Goal: Task Accomplishment & Management: Use online tool/utility

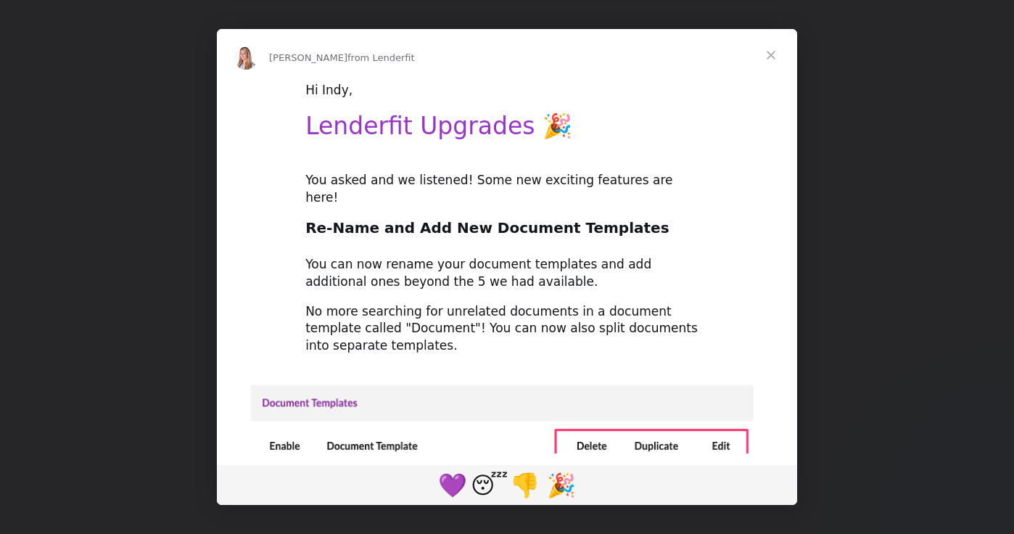
type input "[EMAIL_ADDRESS][DOMAIN_NAME]"
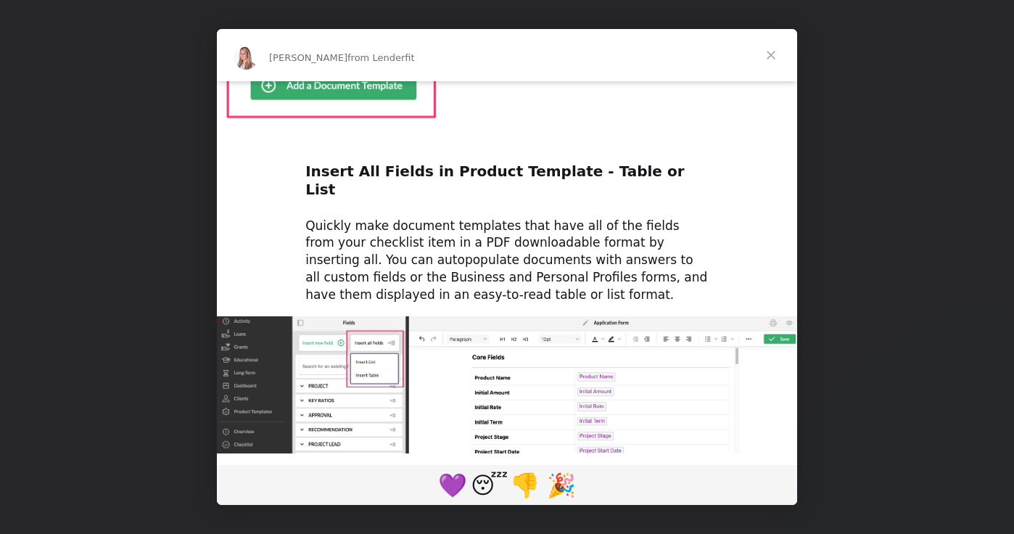
scroll to position [760, 0]
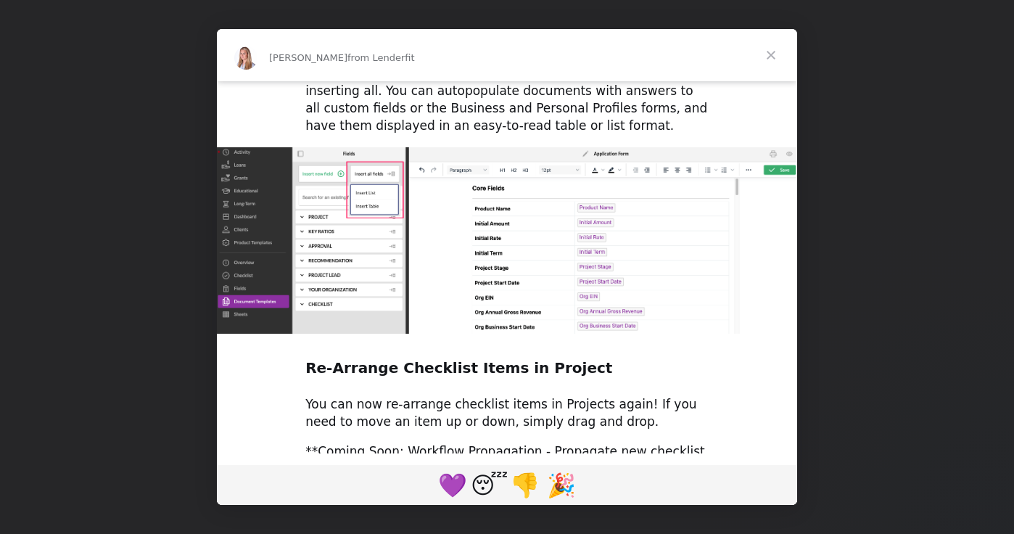
click at [777, 57] on span "Close" at bounding box center [771, 55] width 52 height 52
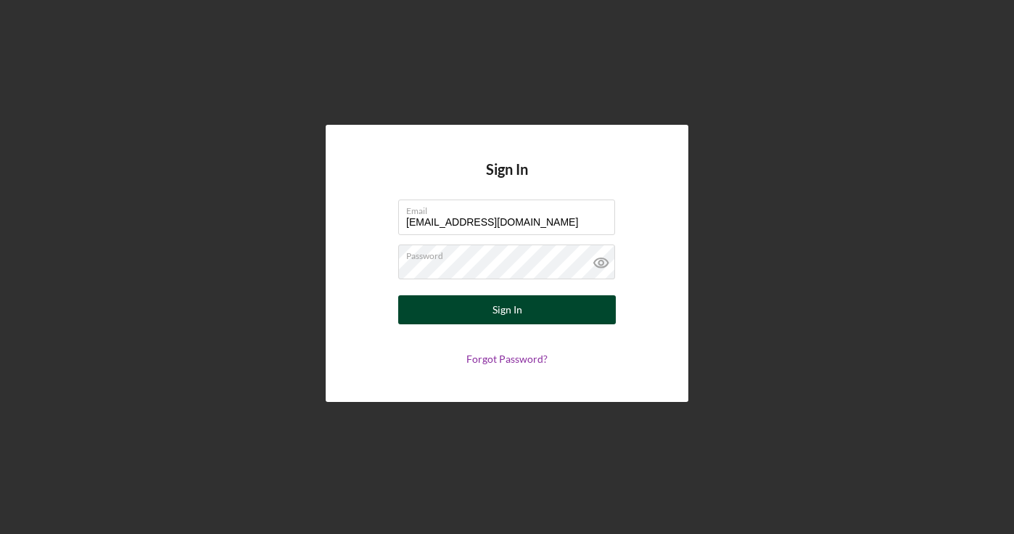
click at [492, 310] on button "Sign In" at bounding box center [507, 309] width 218 height 29
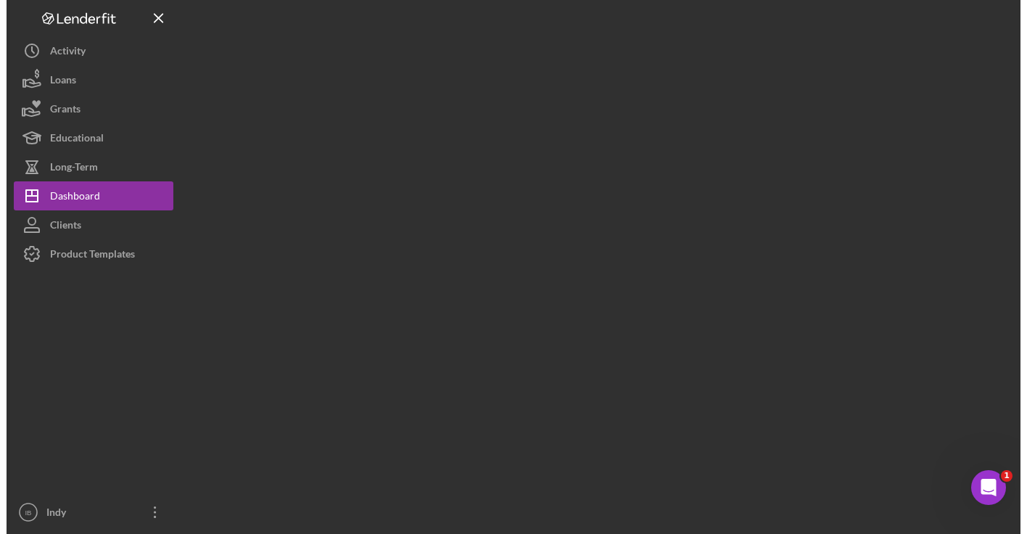
scroll to position [0, 0]
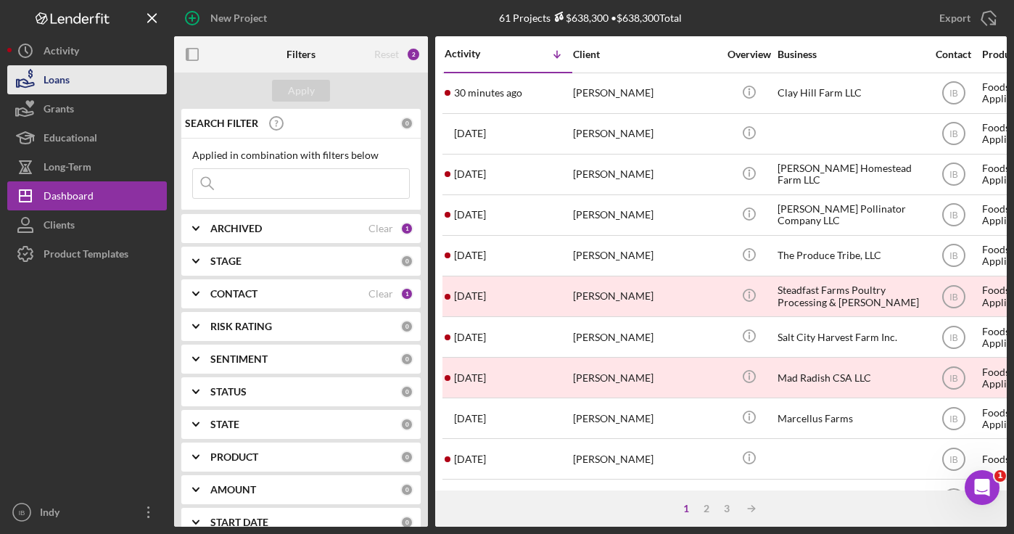
click at [81, 85] on button "Loans" at bounding box center [87, 79] width 160 height 29
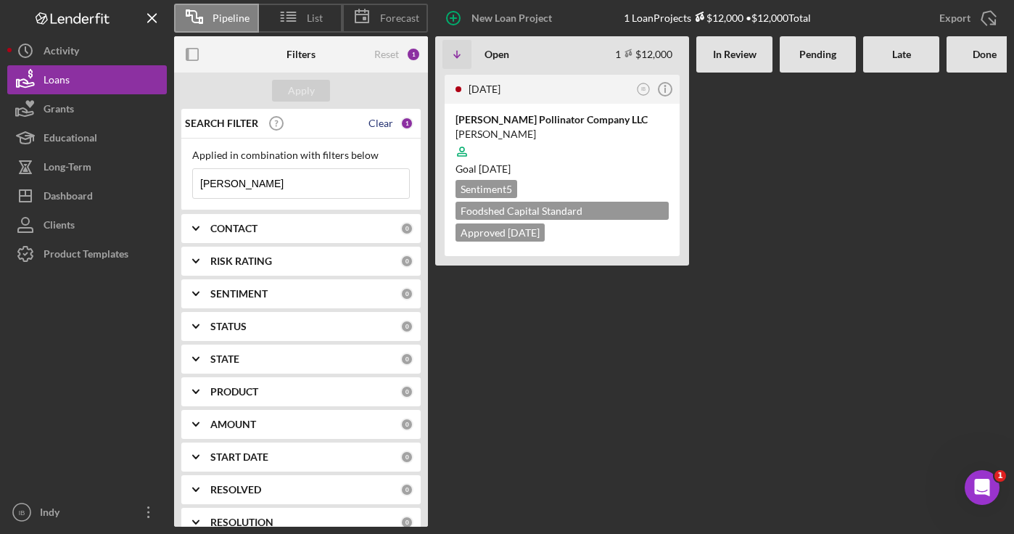
click at [377, 124] on div "Clear" at bounding box center [380, 123] width 25 height 12
click at [837, 255] on div at bounding box center [817, 300] width 76 height 454
click at [325, 185] on input at bounding box center [301, 183] width 216 height 29
click at [307, 94] on div "Apply" at bounding box center [301, 91] width 27 height 22
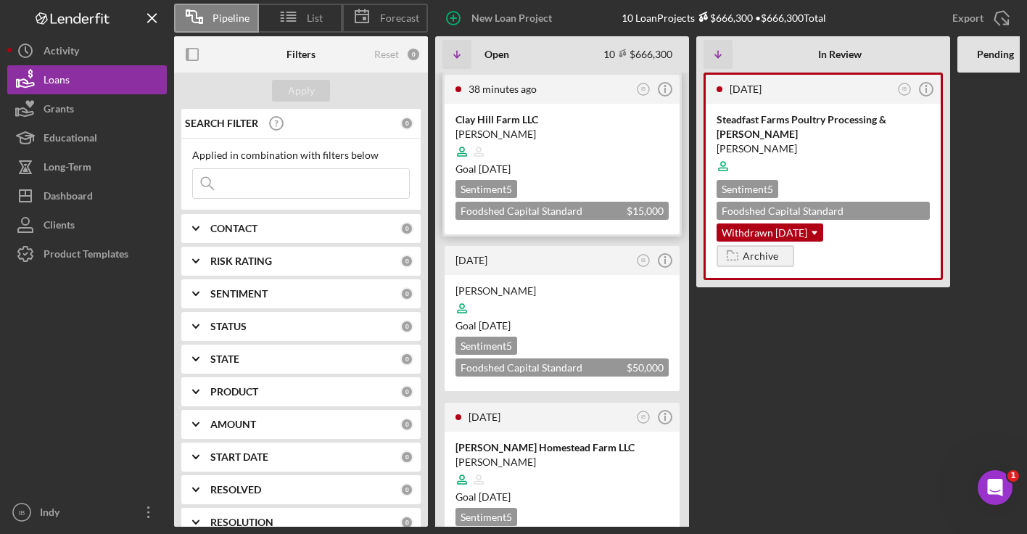
click at [514, 138] on div at bounding box center [561, 152] width 213 height 28
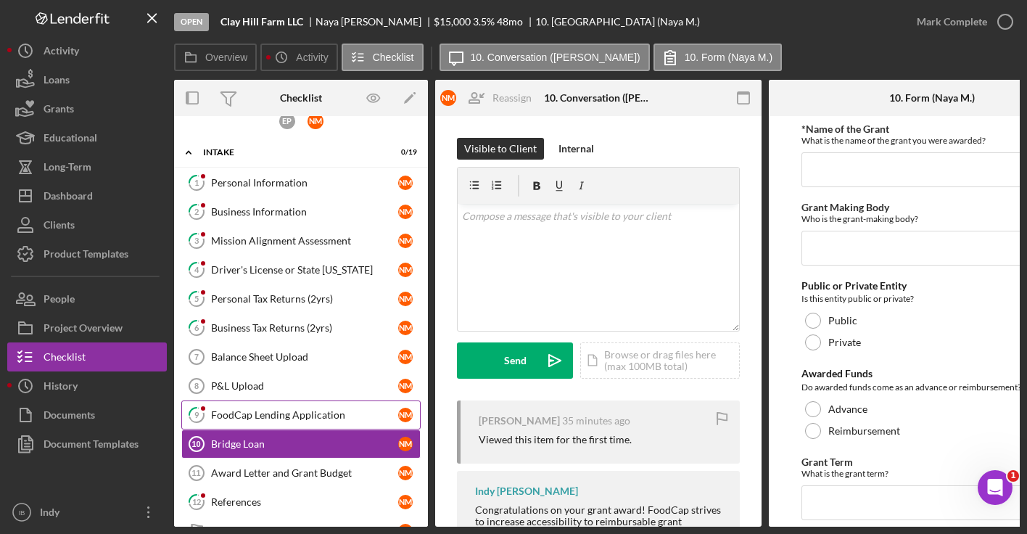
scroll to position [17, 0]
click at [347, 414] on div "FoodCap Lending Application" at bounding box center [304, 415] width 187 height 12
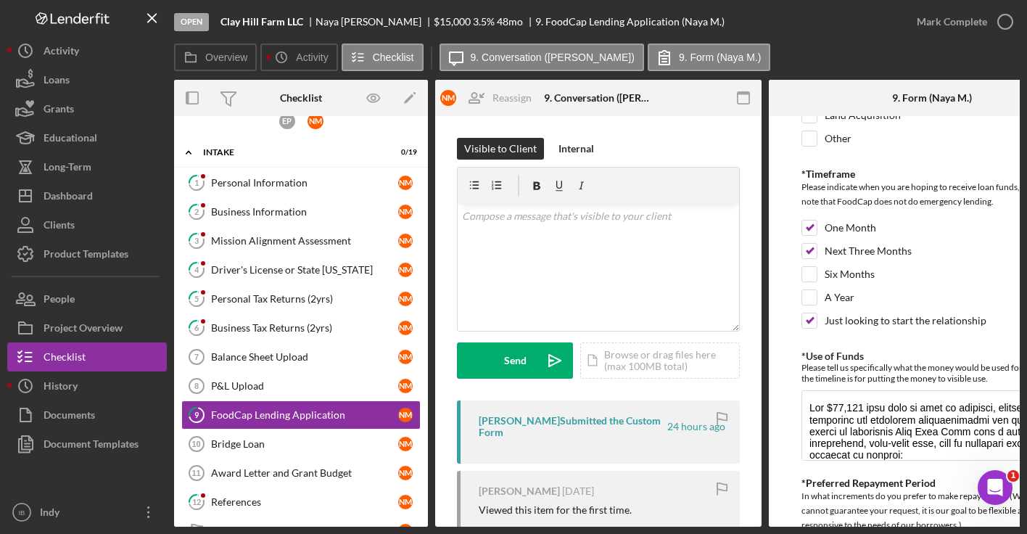
scroll to position [257, 0]
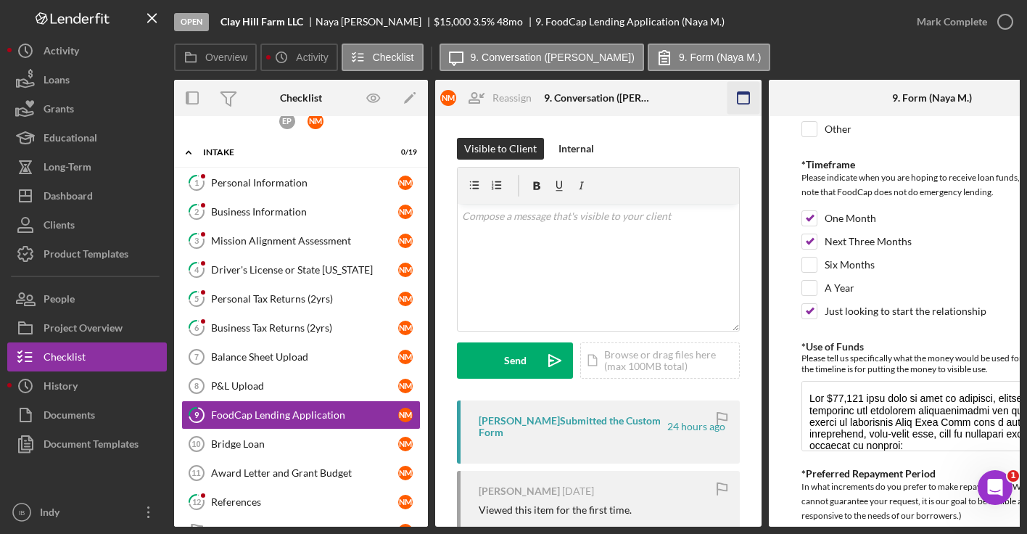
click at [745, 100] on icon "button" at bounding box center [743, 98] width 33 height 33
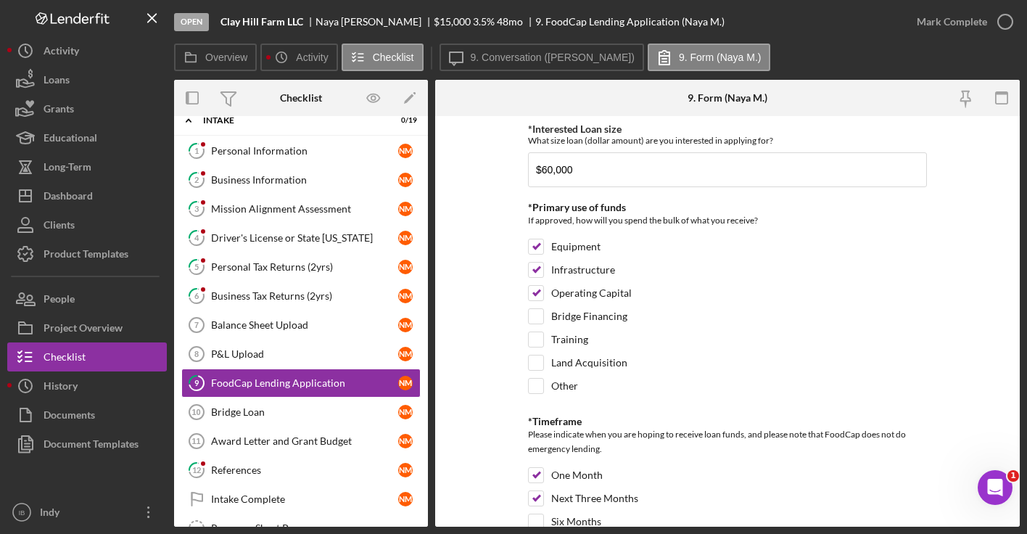
scroll to position [0, 0]
click at [299, 212] on div "Mission Alignment Assessment" at bounding box center [304, 209] width 187 height 12
click at [262, 206] on div "Mission Alignment Assessment" at bounding box center [304, 209] width 187 height 12
click at [252, 174] on div "Business Information" at bounding box center [304, 180] width 187 height 12
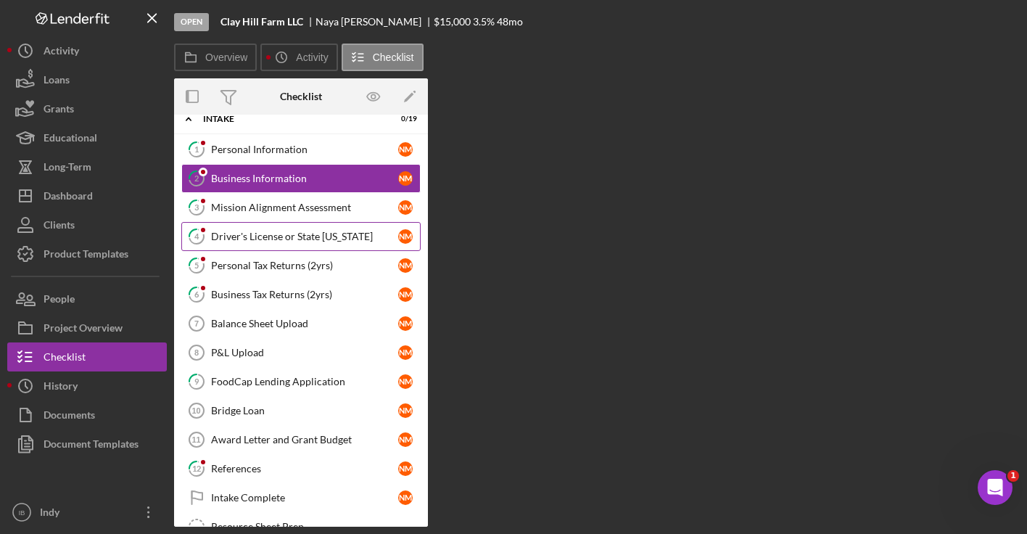
scroll to position [46, 0]
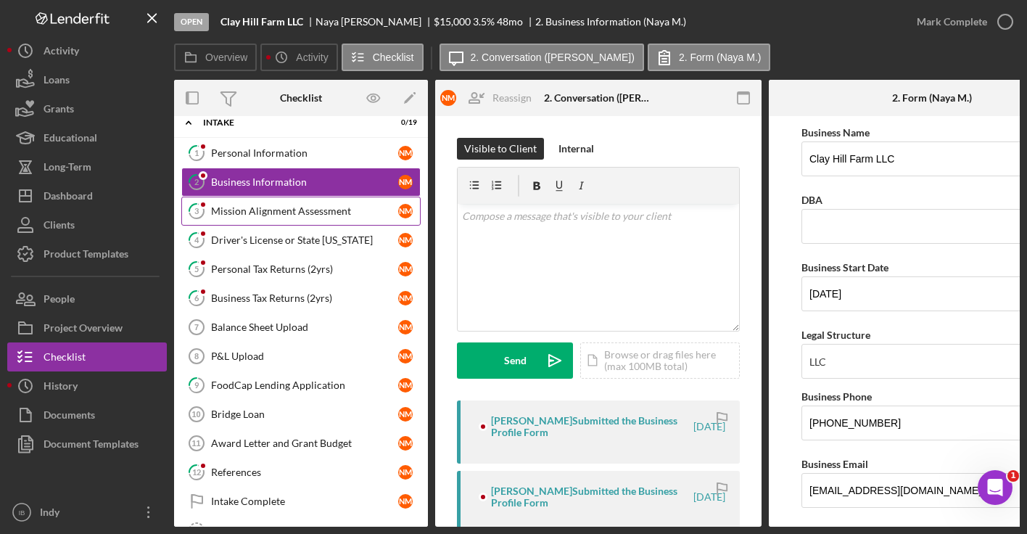
click at [261, 216] on div "Mission Alignment Assessment" at bounding box center [304, 211] width 187 height 12
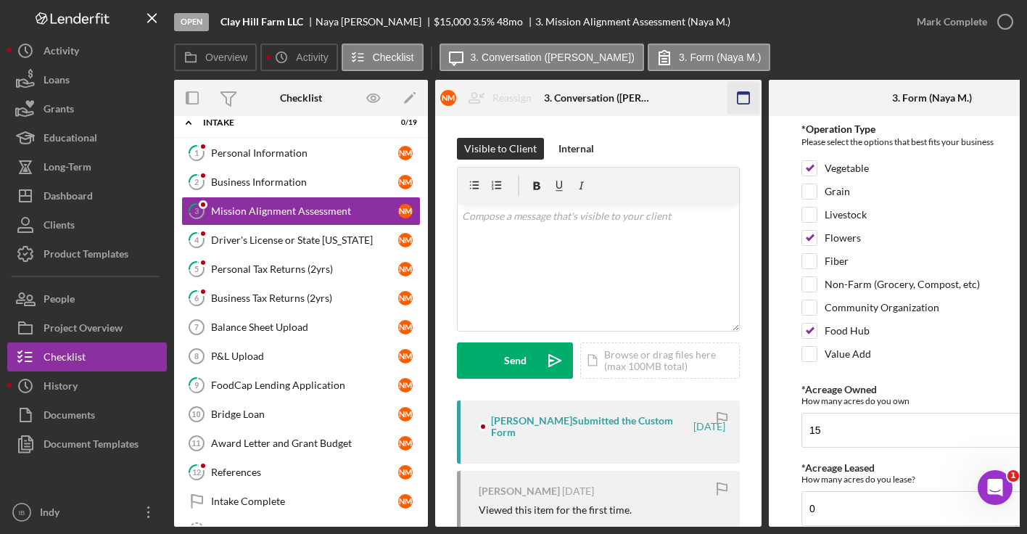
click at [741, 99] on icon "button" at bounding box center [743, 98] width 33 height 33
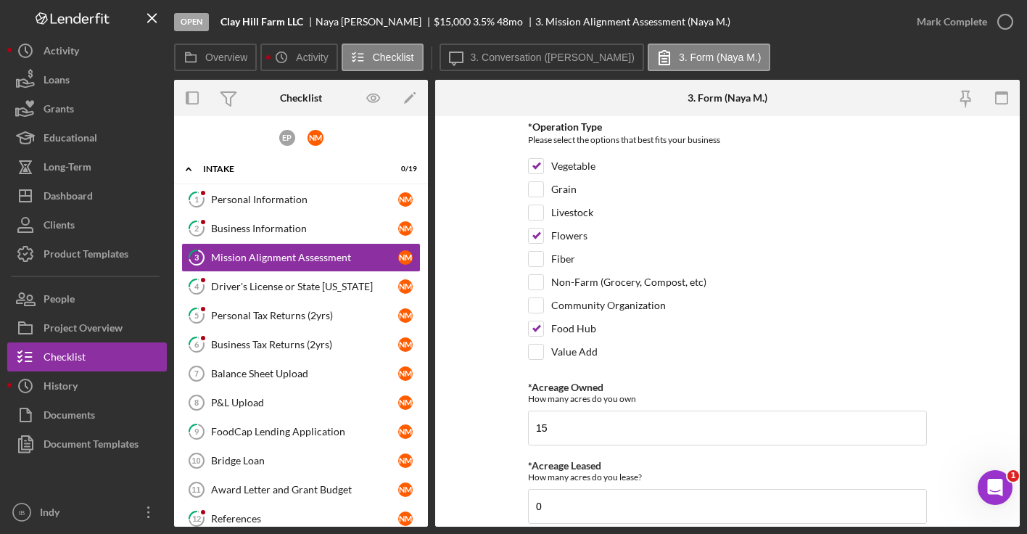
scroll to position [3, 0]
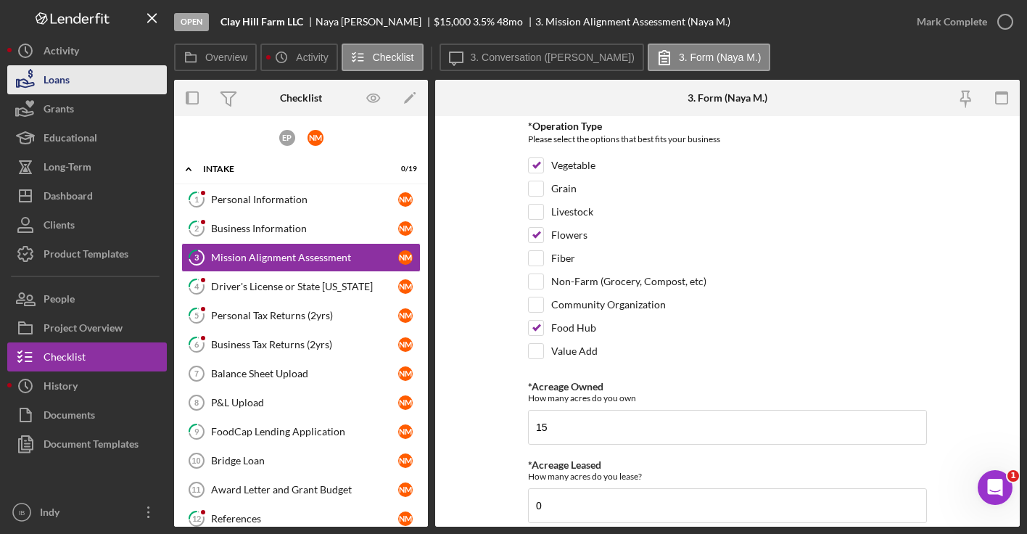
click at [82, 73] on button "Loans" at bounding box center [87, 79] width 160 height 29
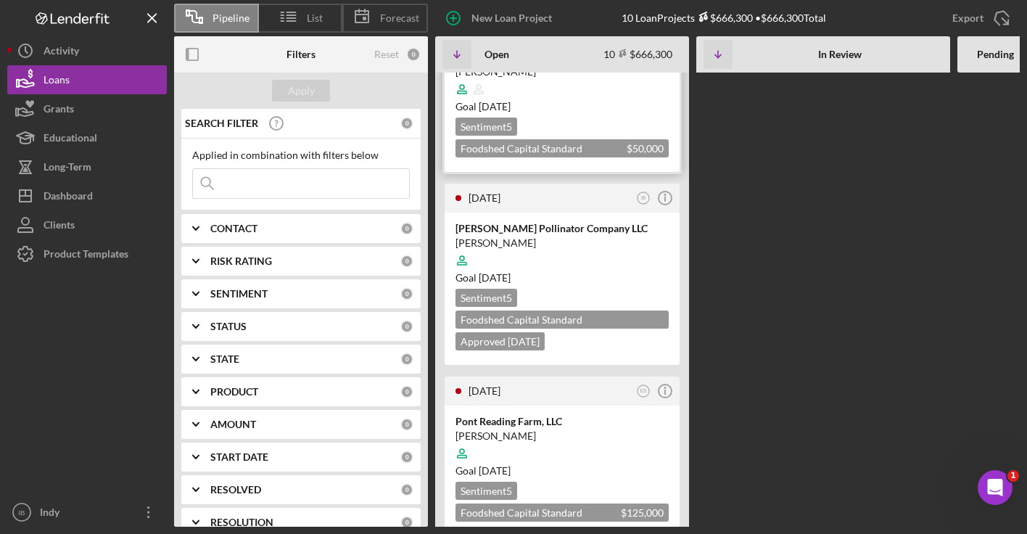
scroll to position [356, 0]
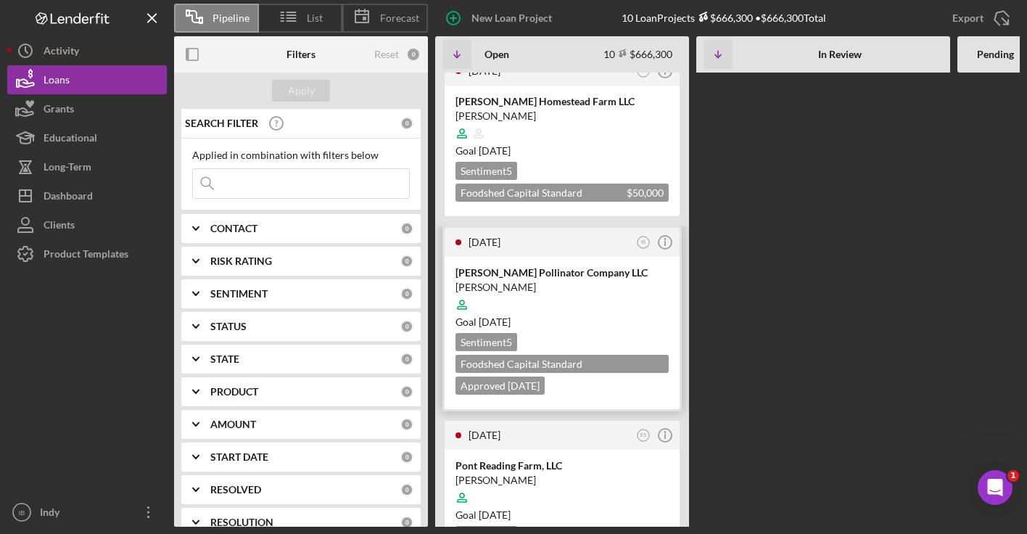
click at [581, 280] on div "[PERSON_NAME]" at bounding box center [561, 287] width 213 height 15
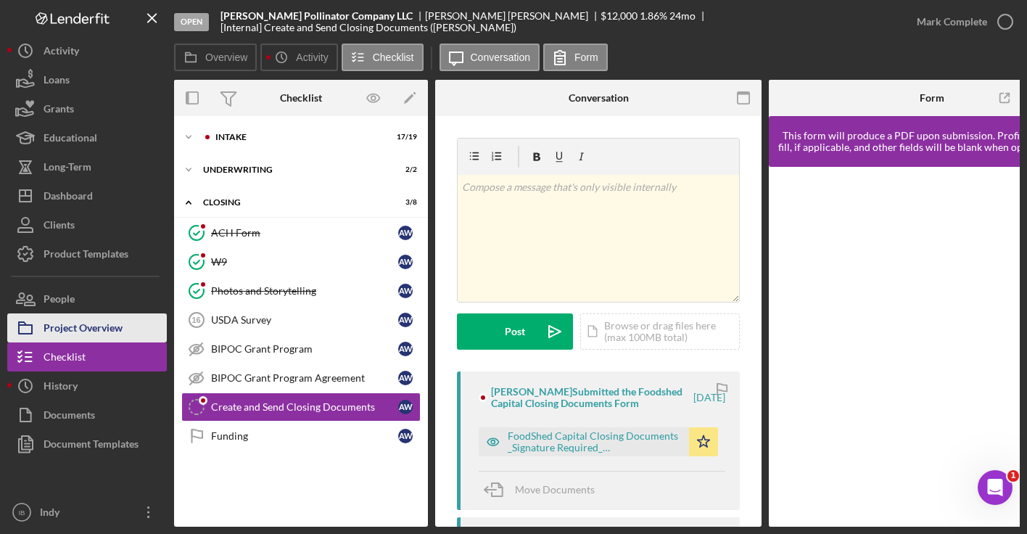
click at [123, 320] on div "Project Overview" at bounding box center [83, 329] width 79 height 33
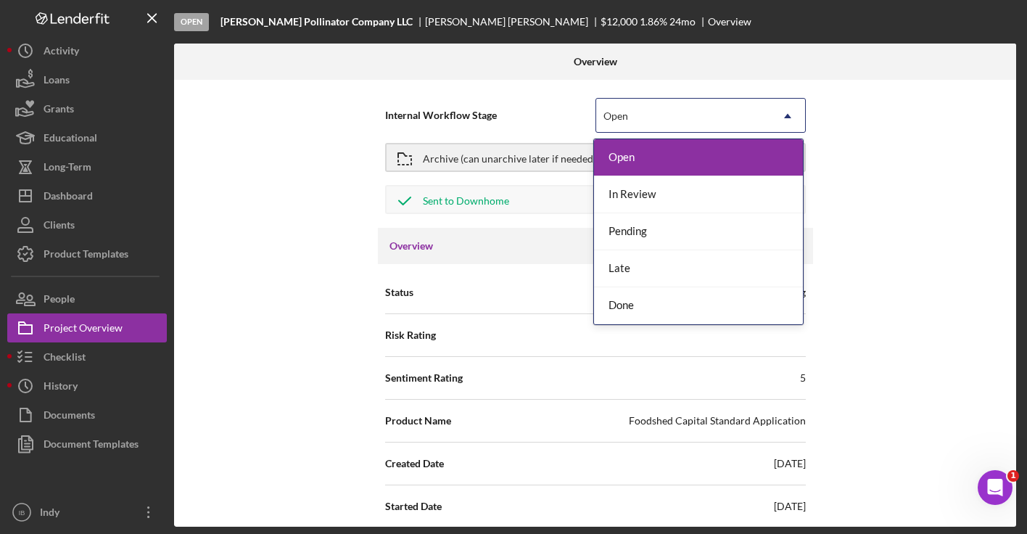
click at [650, 101] on div "Open" at bounding box center [683, 115] width 174 height 33
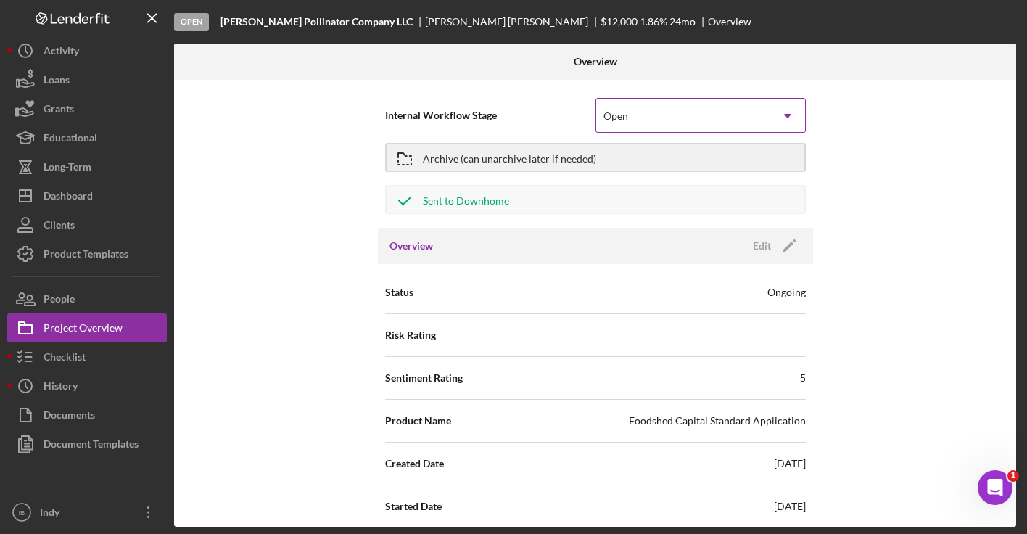
click at [650, 101] on div "Open" at bounding box center [683, 115] width 174 height 33
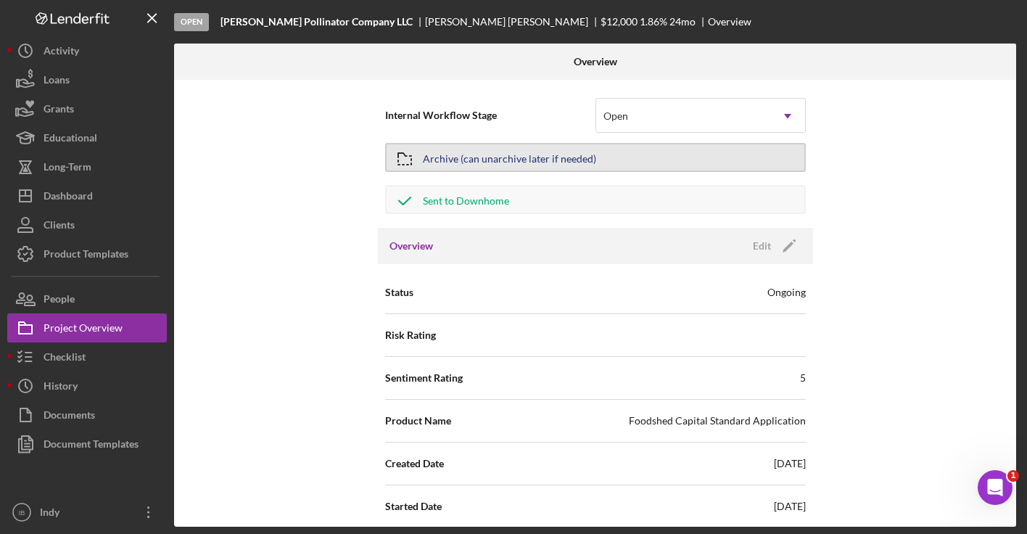
click at [550, 162] on div "Archive (can unarchive later if needed)" at bounding box center [509, 157] width 173 height 26
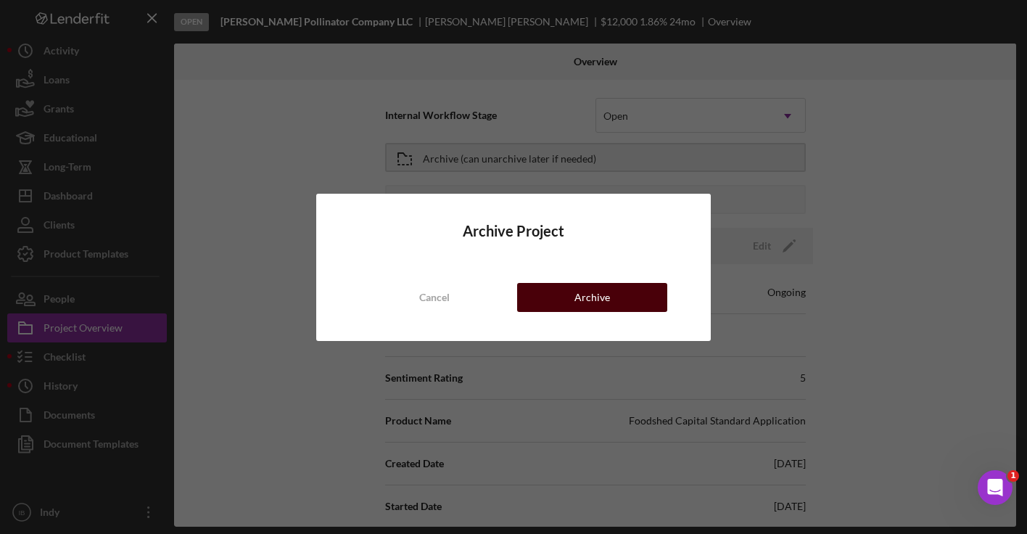
click at [561, 306] on button "Archive" at bounding box center [592, 297] width 150 height 29
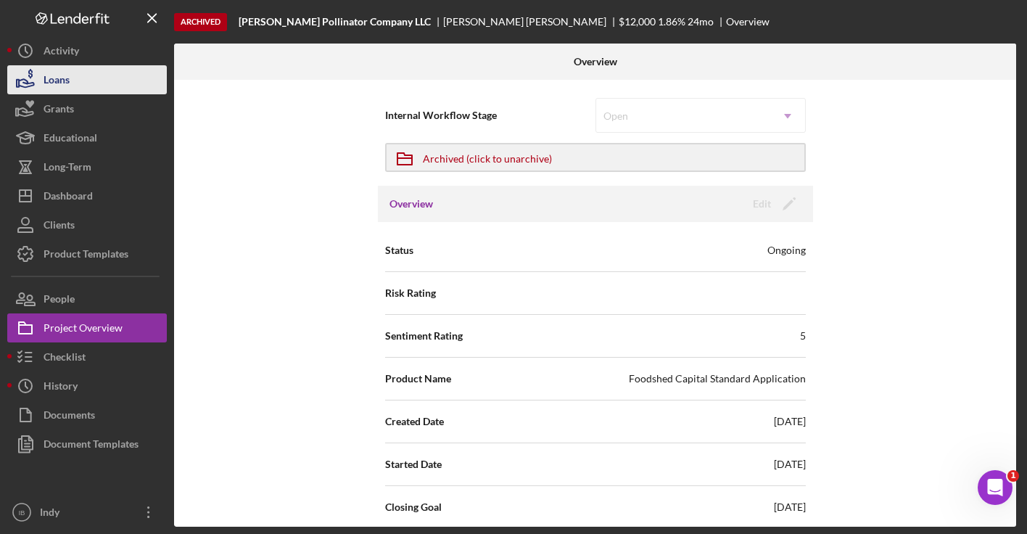
click at [97, 83] on button "Loans" at bounding box center [87, 79] width 160 height 29
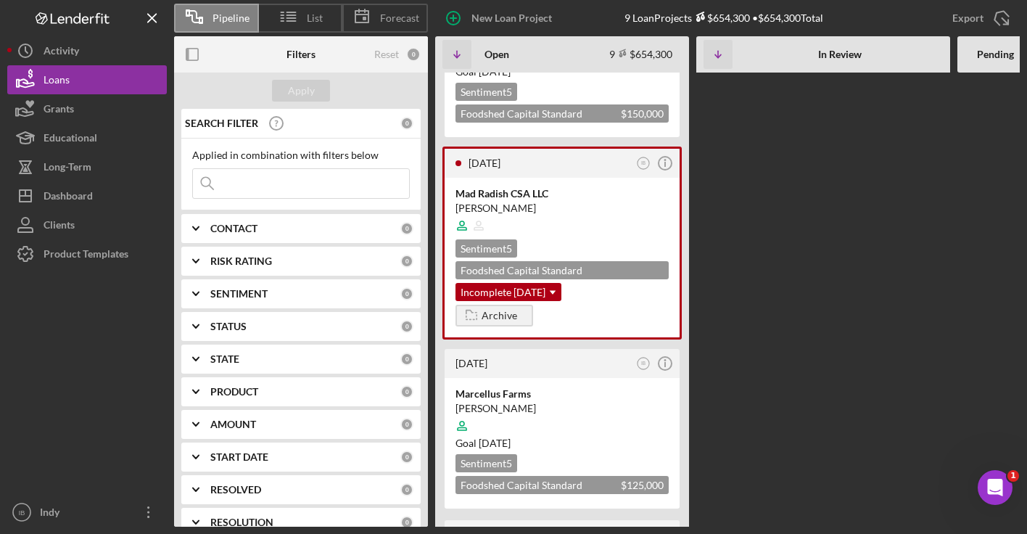
scroll to position [1177, 0]
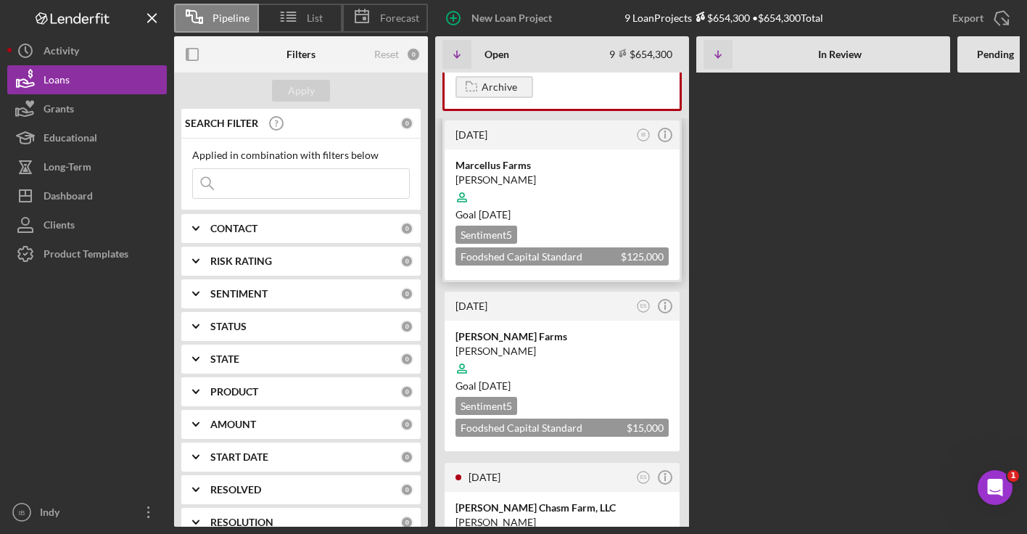
click at [573, 192] on div at bounding box center [561, 197] width 213 height 28
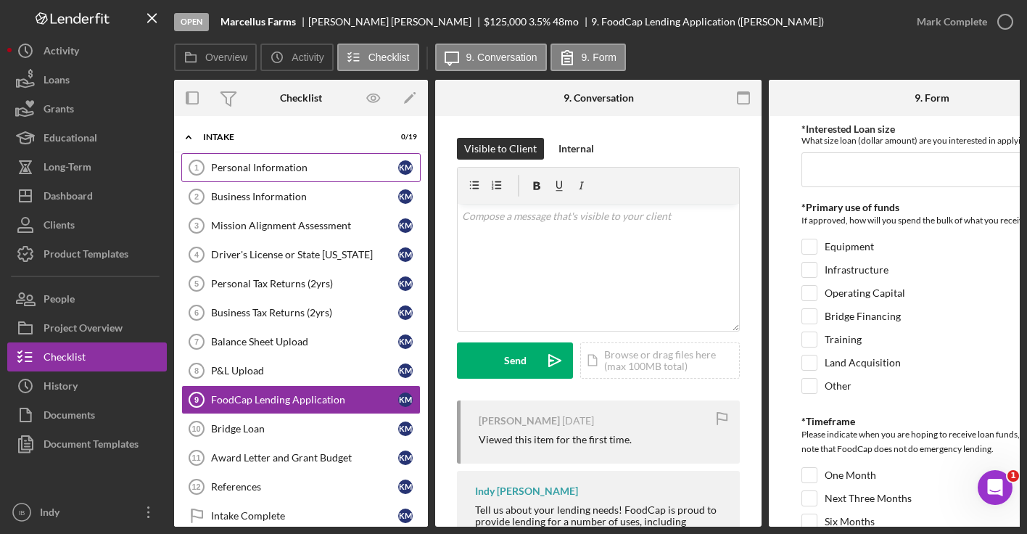
click at [300, 170] on div "Personal Information" at bounding box center [304, 168] width 187 height 12
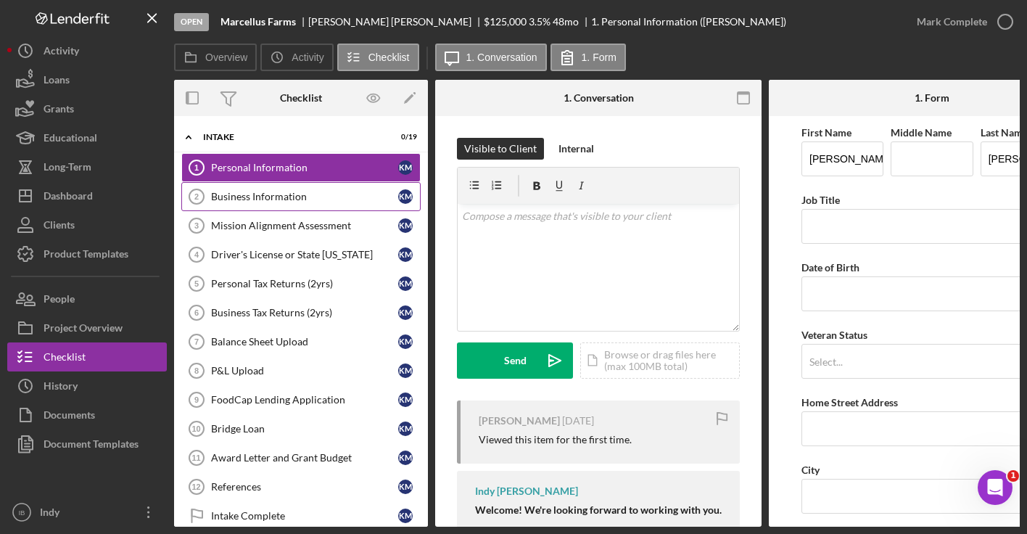
click at [301, 201] on div "Business Information" at bounding box center [304, 197] width 187 height 12
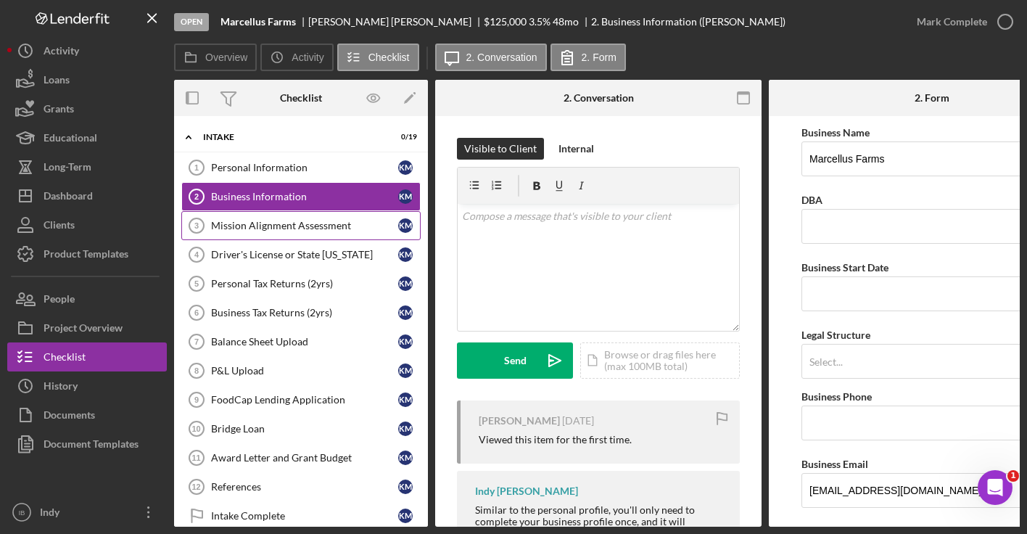
click at [305, 220] on div "Mission Alignment Assessment" at bounding box center [304, 226] width 187 height 12
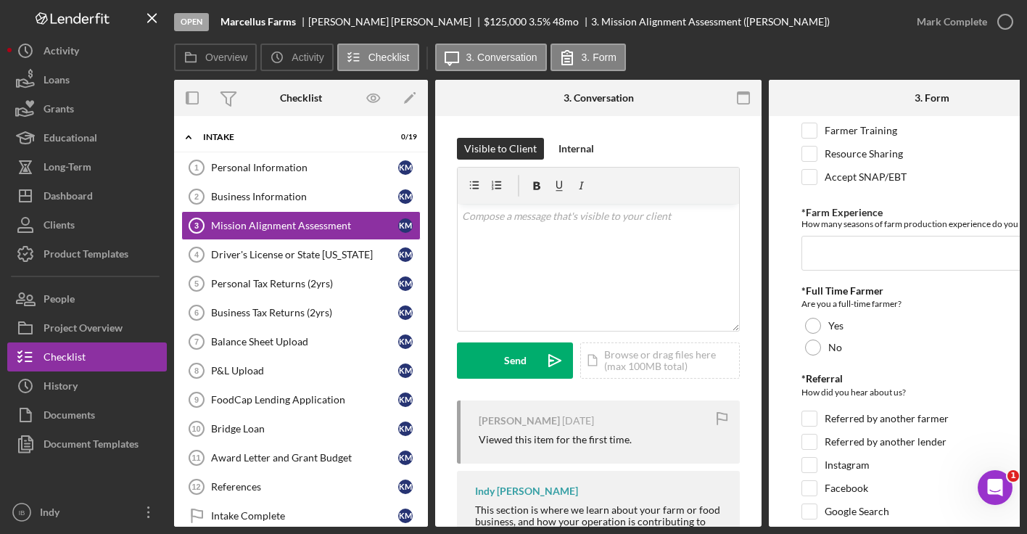
scroll to position [2461, 0]
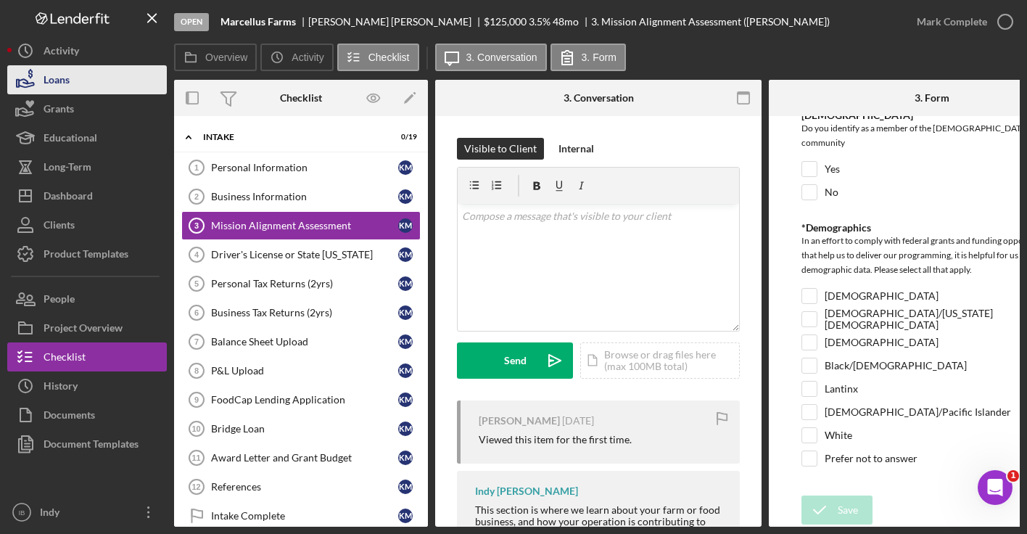
click at [91, 89] on button "Loans" at bounding box center [87, 79] width 160 height 29
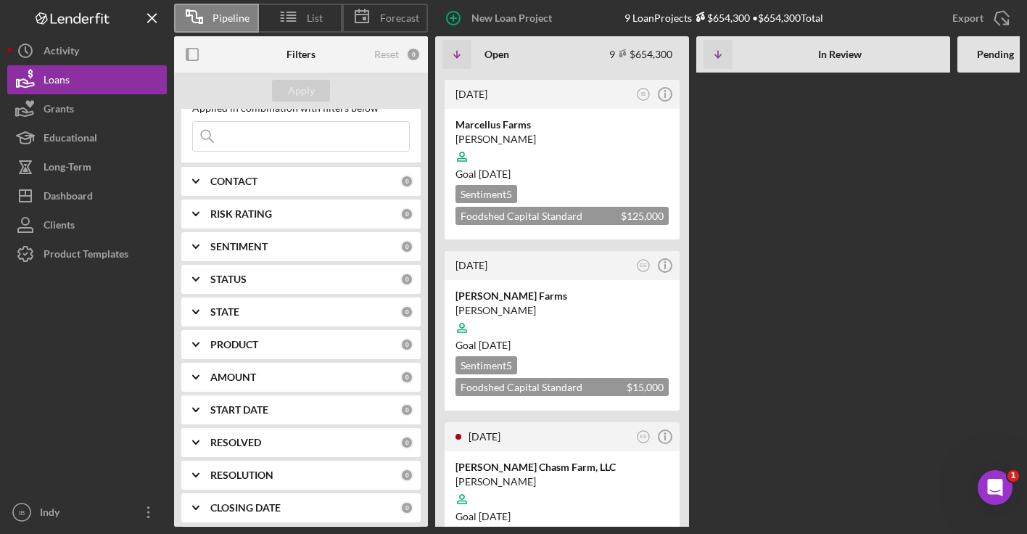
scroll to position [86, 0]
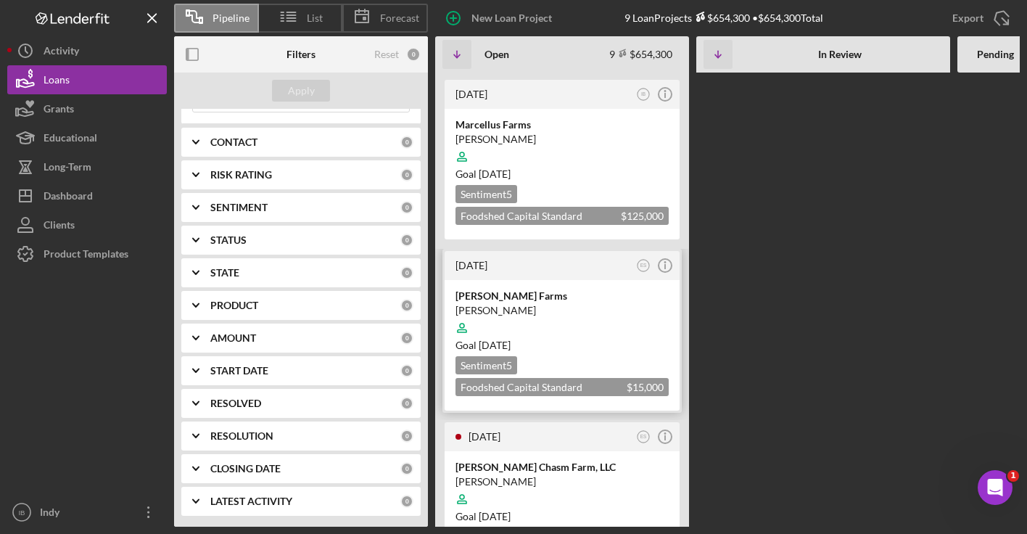
click at [563, 314] on div at bounding box center [561, 328] width 213 height 28
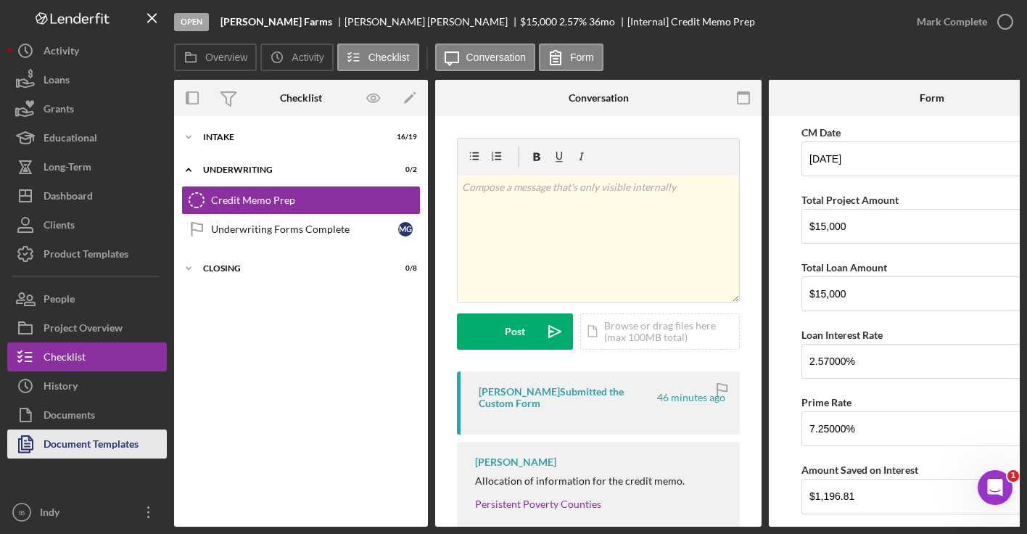
click at [130, 452] on div "Document Templates" at bounding box center [91, 445] width 95 height 33
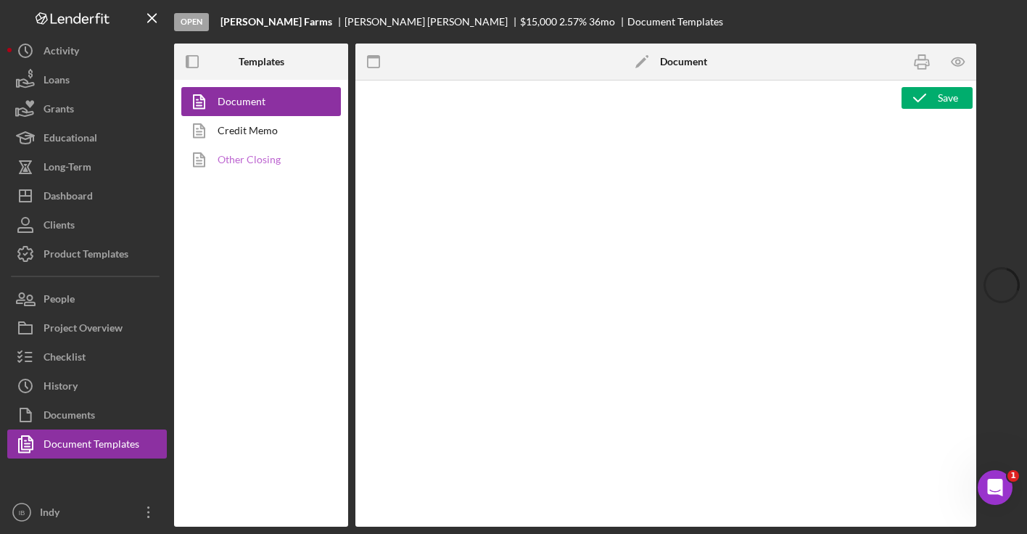
type textarea "<h1 style="text-align: left;">Resource Sheet</h1> <p class="p1">This resource s…"
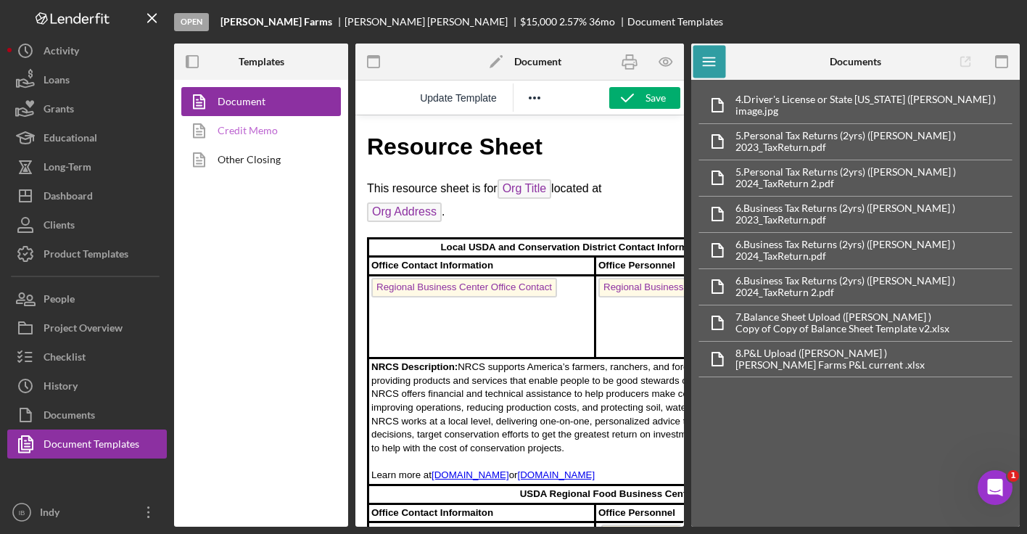
click at [262, 129] on link "Credit Memo" at bounding box center [257, 130] width 152 height 29
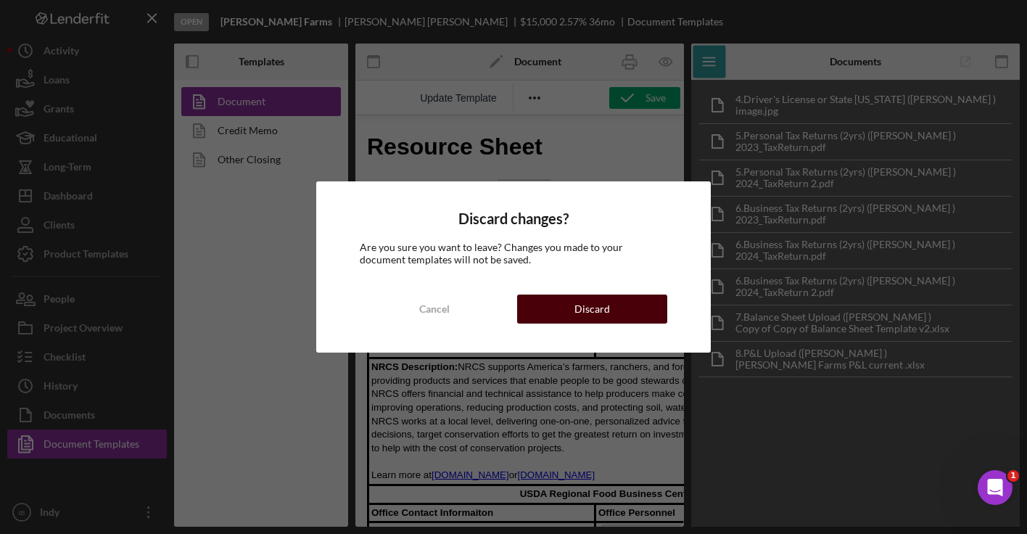
click at [572, 313] on button "Discard" at bounding box center [592, 308] width 150 height 29
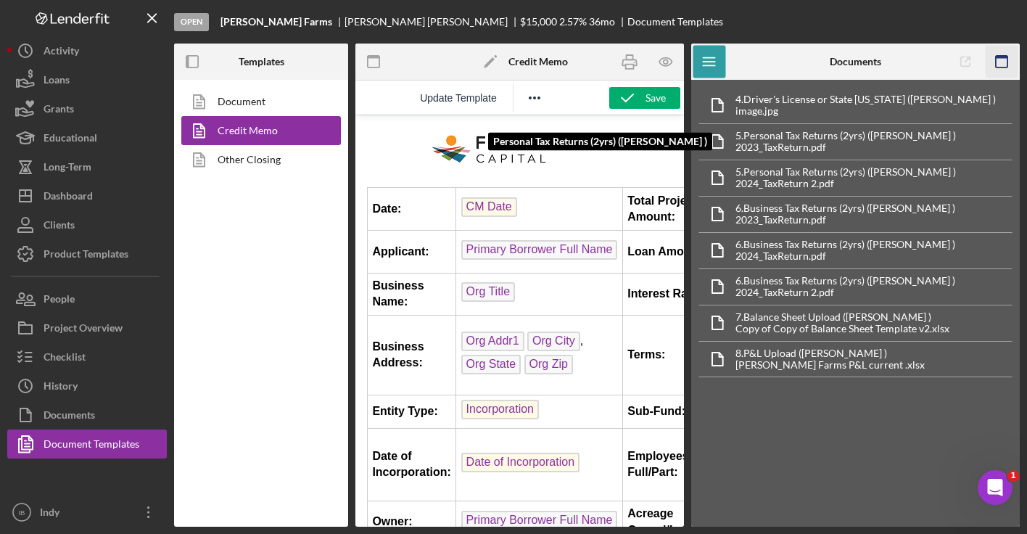
click at [1003, 61] on icon "button" at bounding box center [1001, 62] width 33 height 33
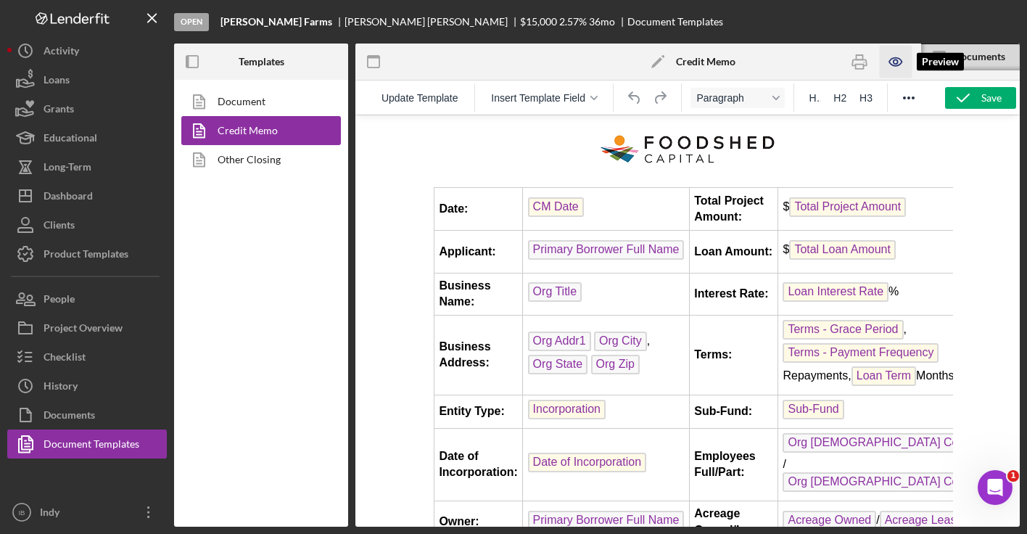
click at [902, 65] on icon "button" at bounding box center [895, 62] width 33 height 33
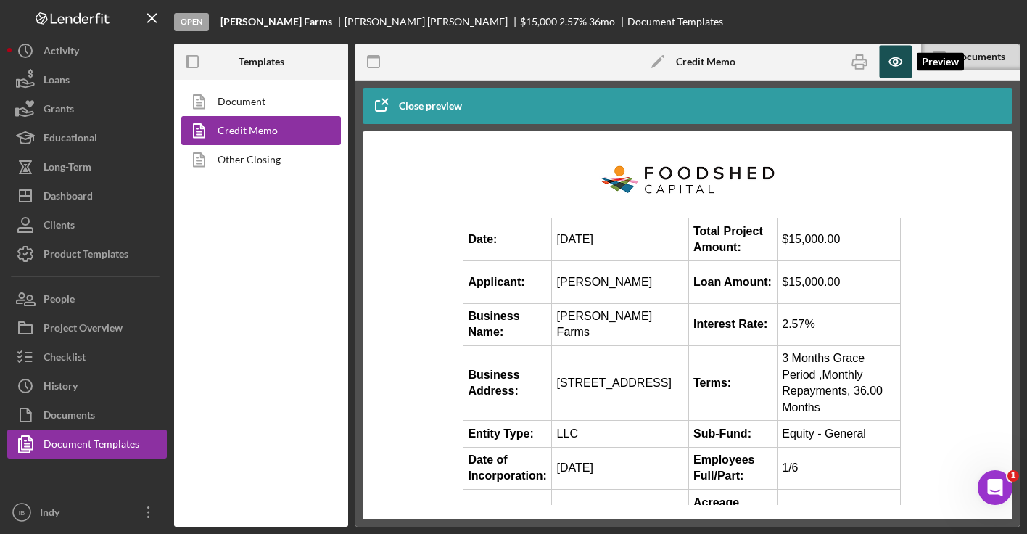
click at [902, 65] on icon "button" at bounding box center [895, 62] width 33 height 33
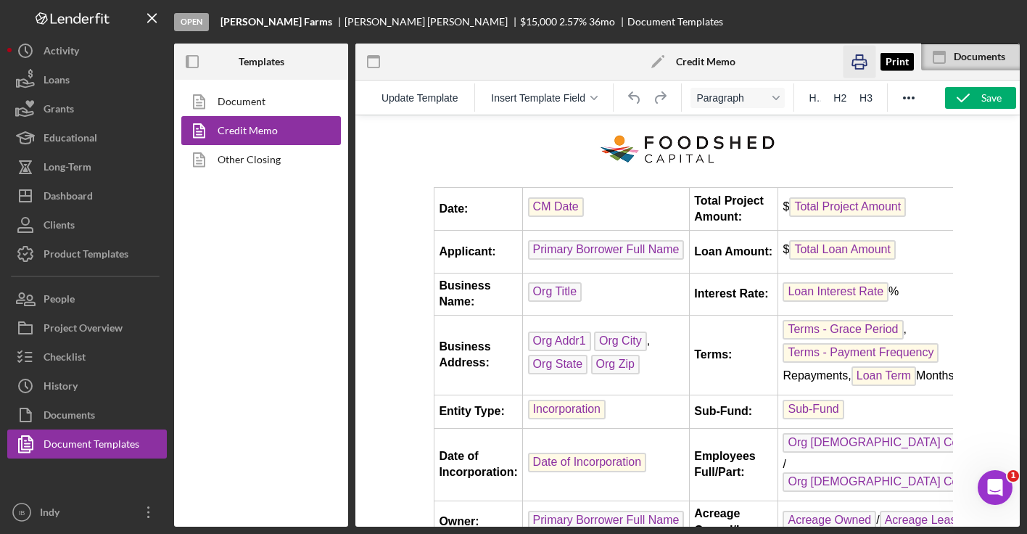
drag, startPoint x: 861, startPoint y: 67, endPoint x: 395, endPoint y: 327, distance: 533.3
click at [861, 67] on icon "button" at bounding box center [858, 62] width 33 height 33
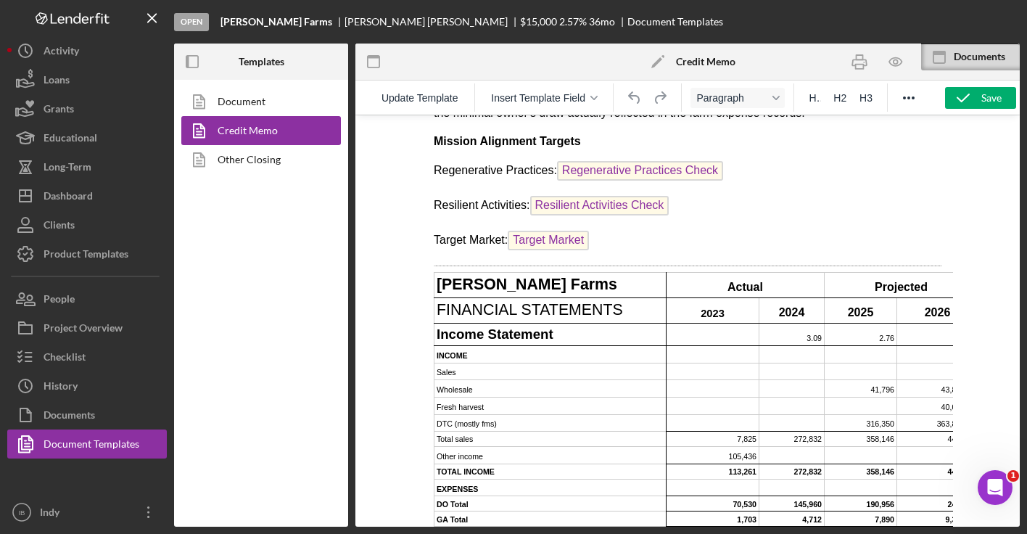
scroll to position [1887, 0]
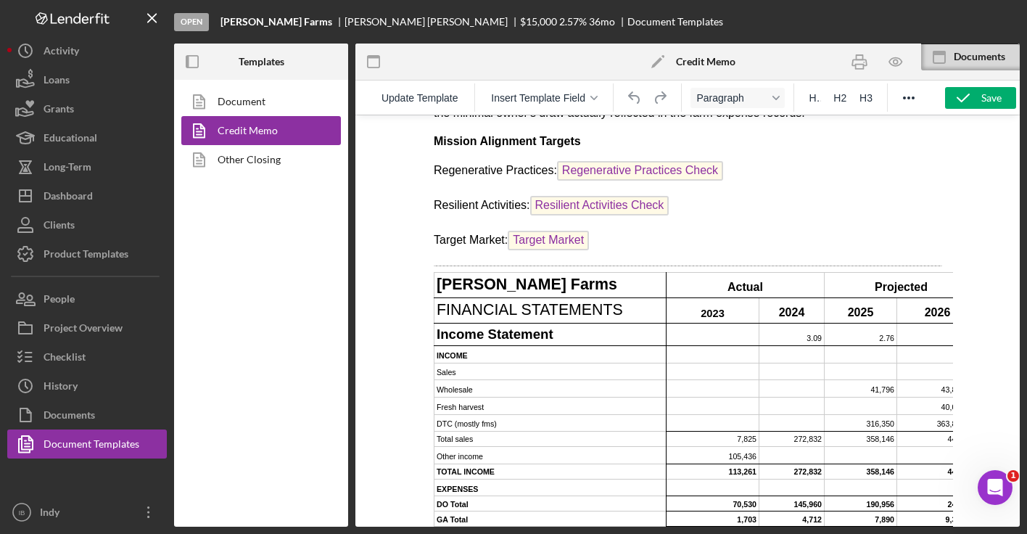
drag, startPoint x: 641, startPoint y: 256, endPoint x: 660, endPoint y: 263, distance: 20.2
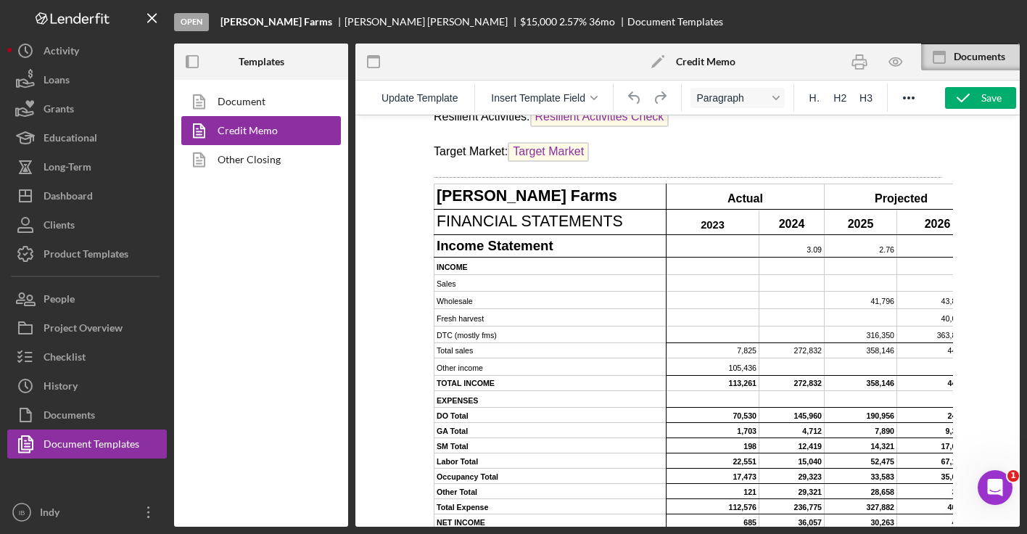
scroll to position [1915, 0]
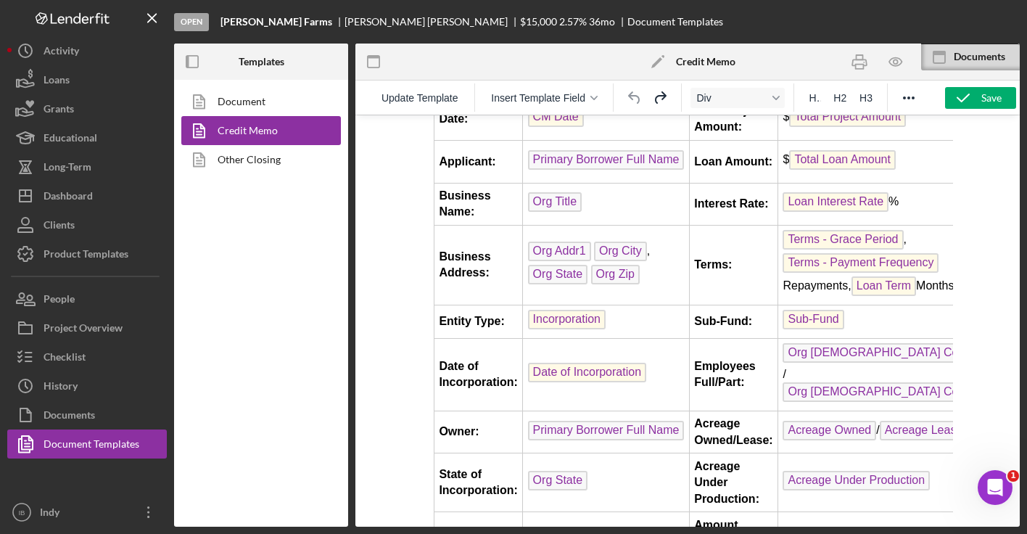
scroll to position [0, 0]
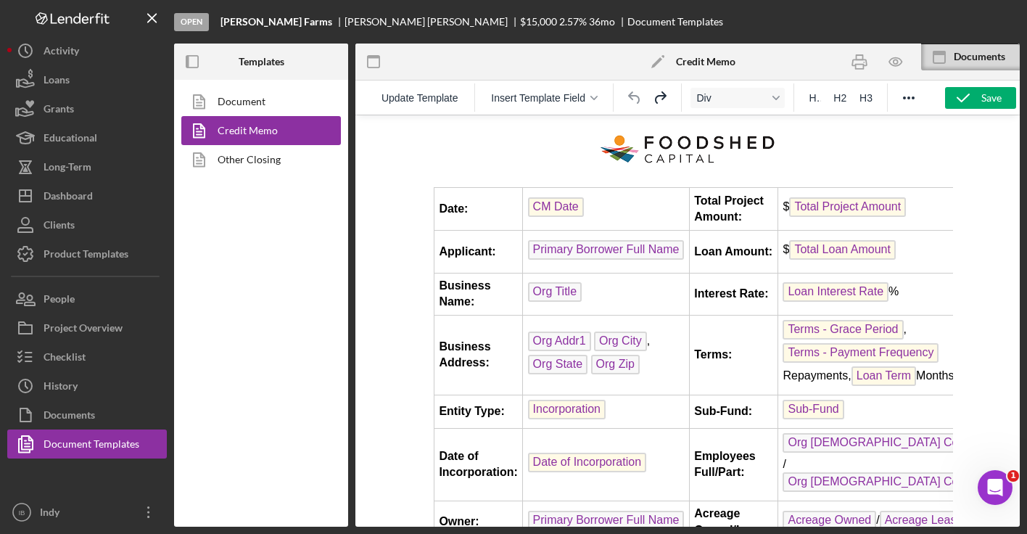
click at [970, 164] on div at bounding box center [687, 321] width 664 height 412
